Goal: Task Accomplishment & Management: Manage account settings

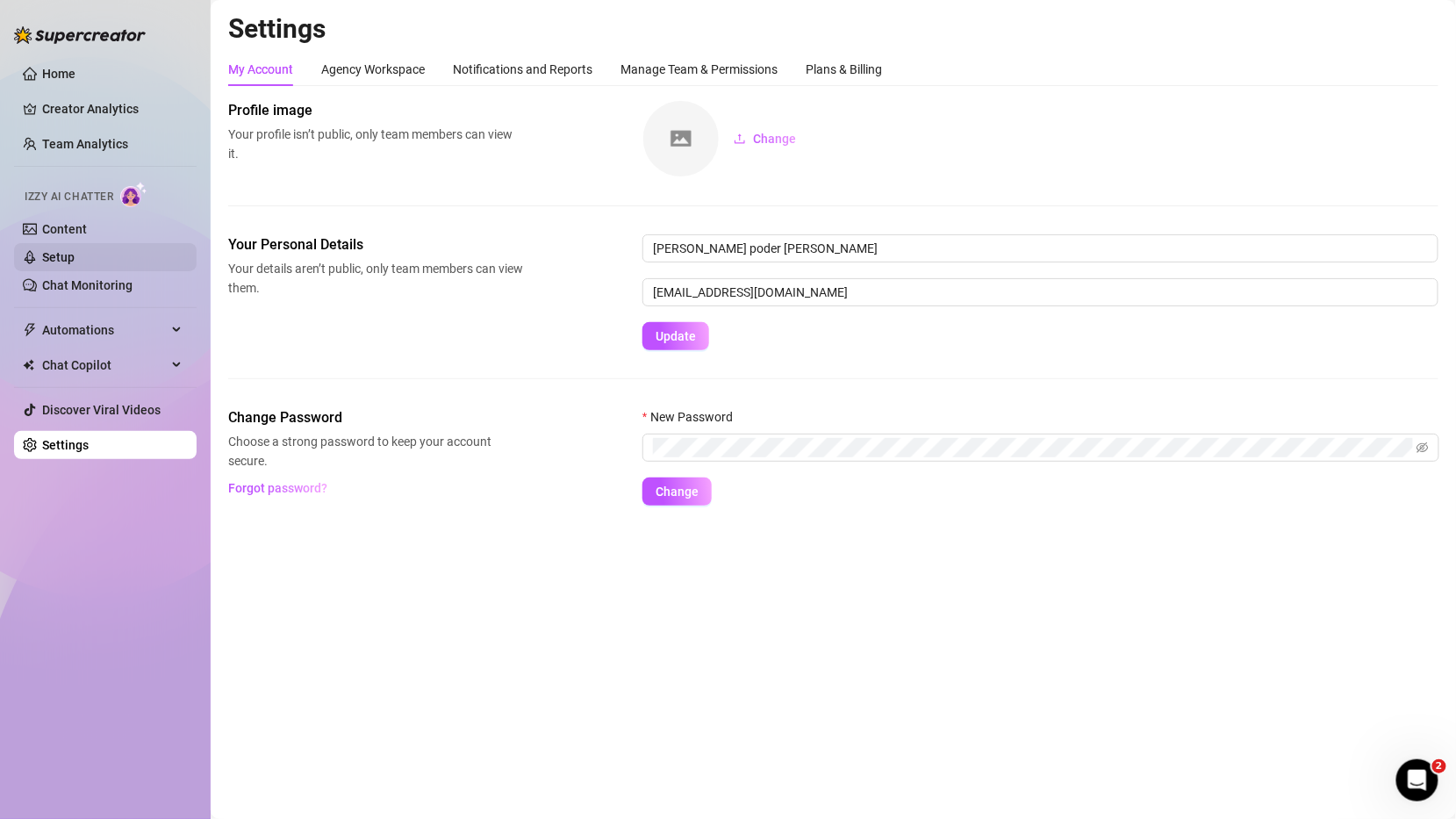
click at [75, 257] on link "Setup" at bounding box center [59, 257] width 32 height 14
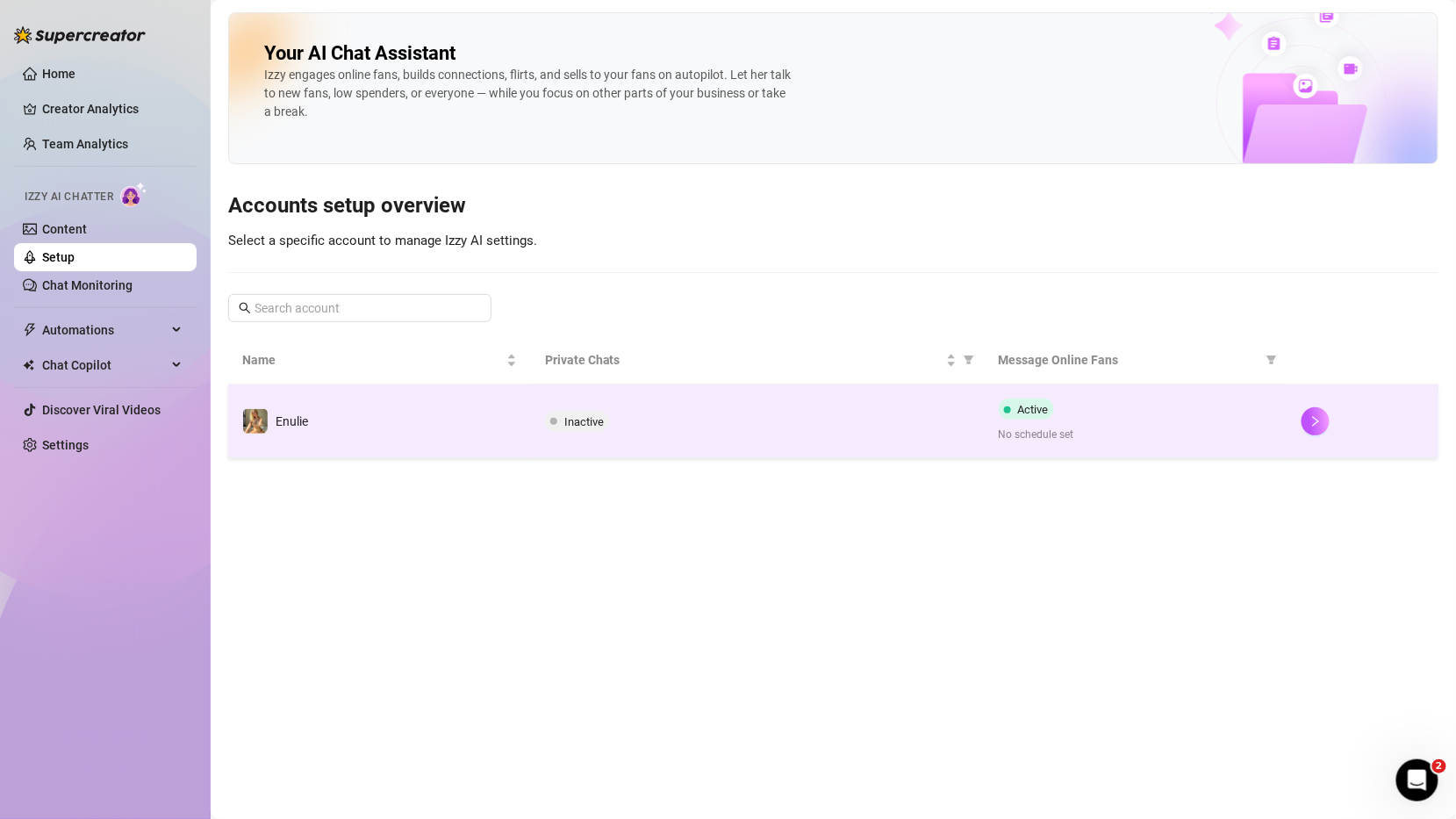
click at [996, 421] on td "Active No schedule set" at bounding box center [1136, 421] width 303 height 74
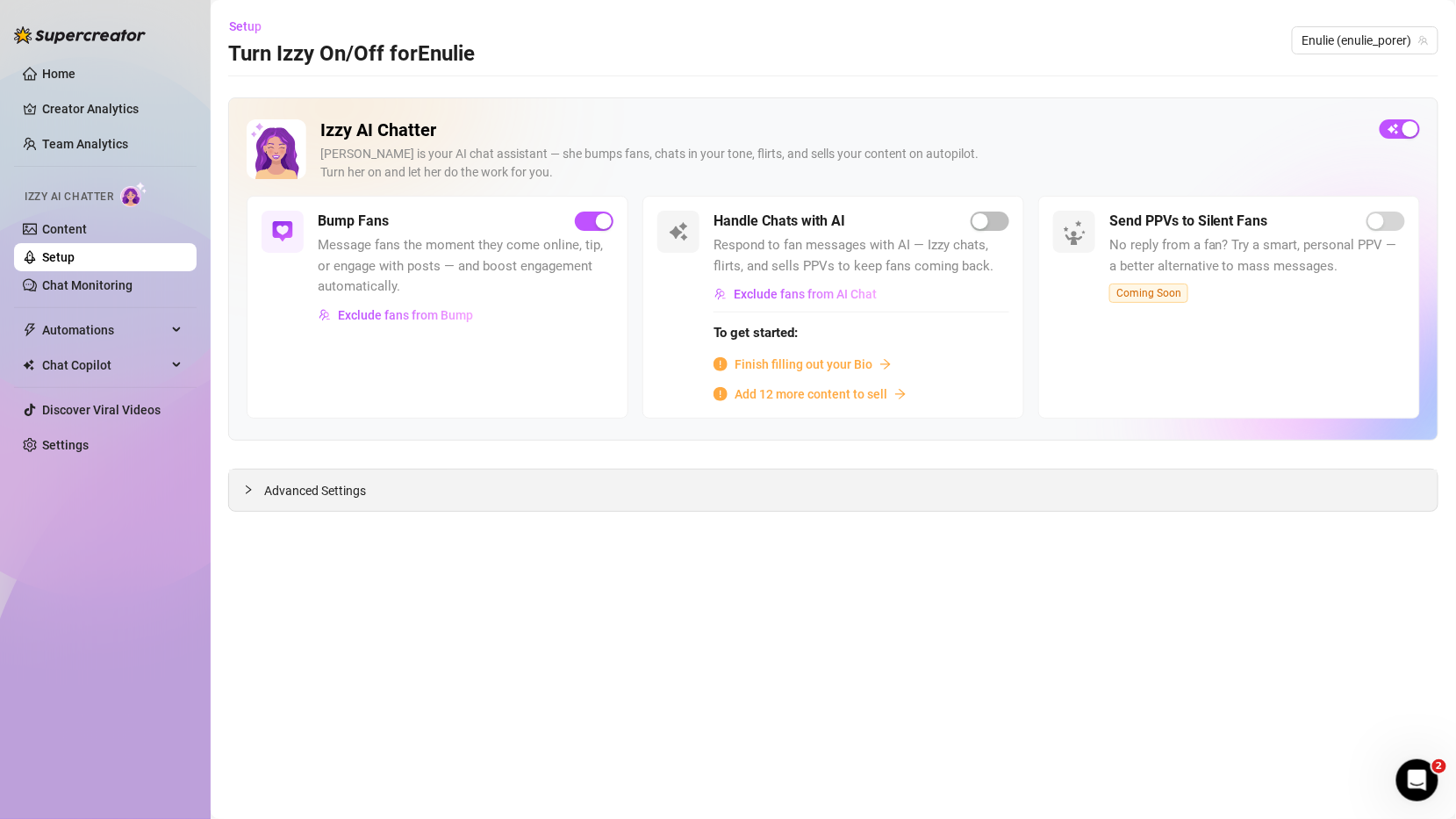
click at [241, 492] on div "Advanced Settings" at bounding box center [833, 491] width 1209 height 41
click at [272, 490] on span "Advanced Settings" at bounding box center [315, 491] width 102 height 19
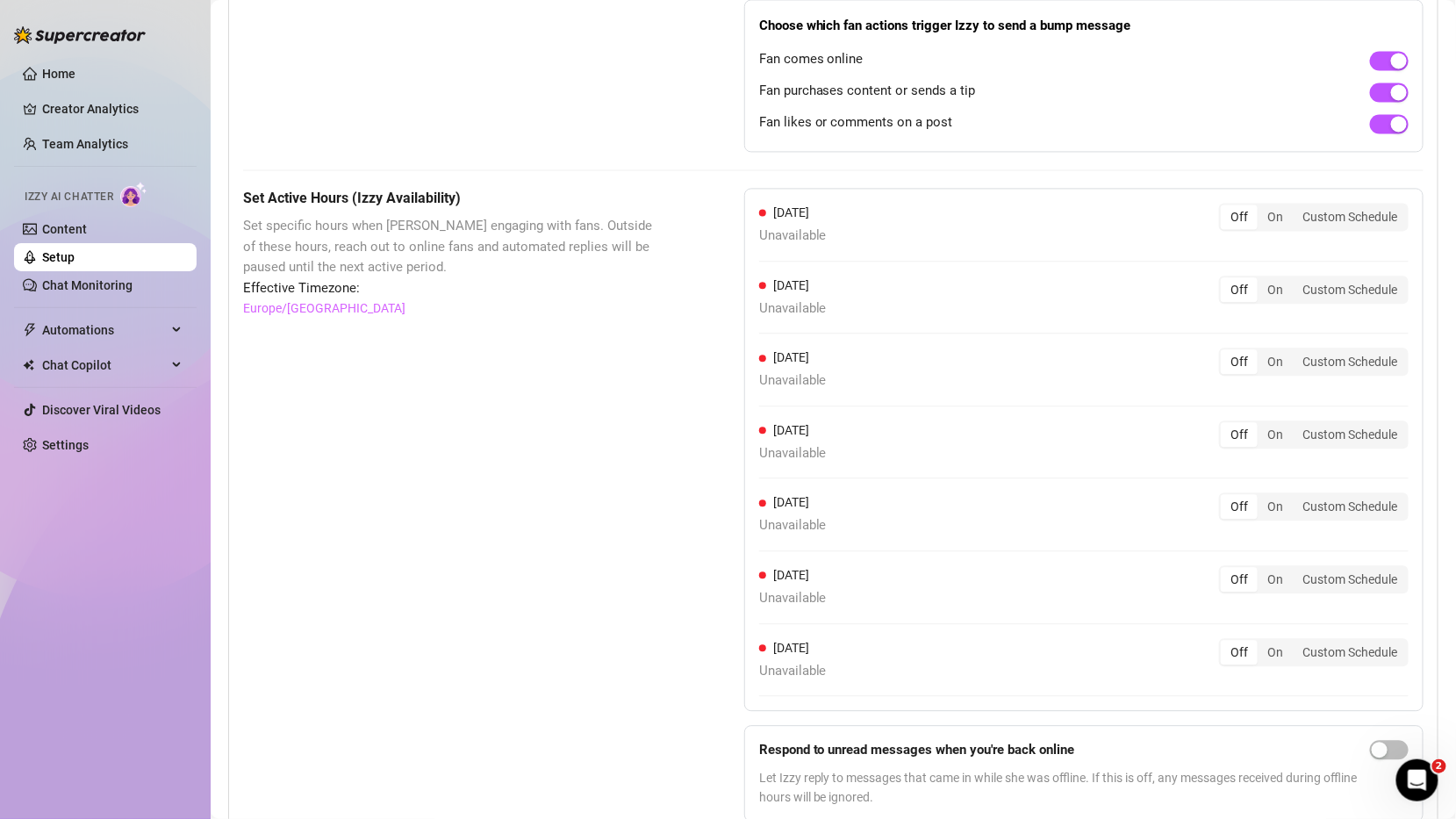
scroll to position [1289, 0]
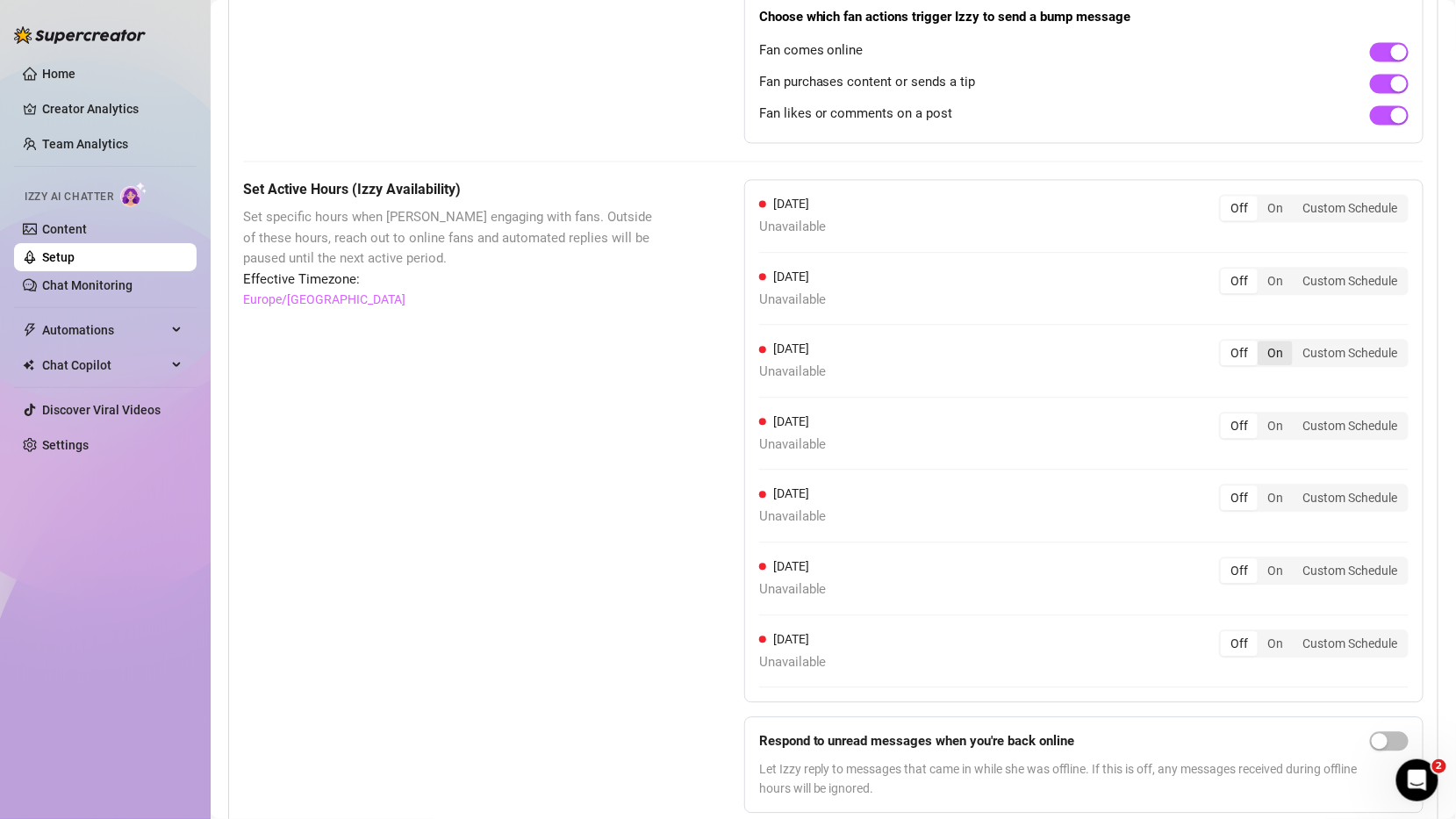
click at [1264, 345] on div "On" at bounding box center [1275, 353] width 35 height 24
click at [1262, 344] on input "On" at bounding box center [1262, 344] width 0 height 0
